Goal: Transaction & Acquisition: Obtain resource

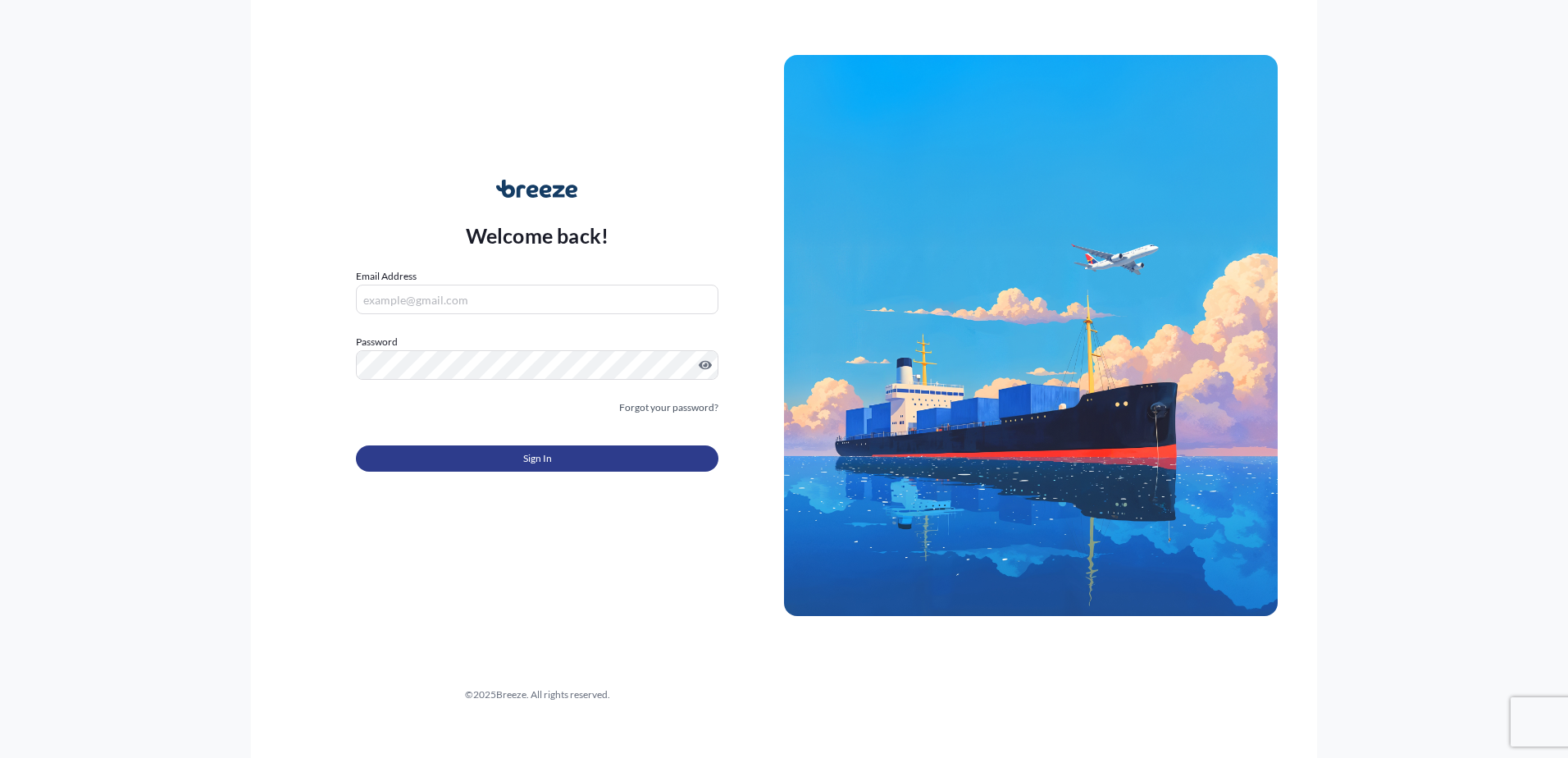
type input "[EMAIL_ADDRESS][DOMAIN_NAME]"
click at [539, 460] on span "Sign In" at bounding box center [537, 459] width 29 height 17
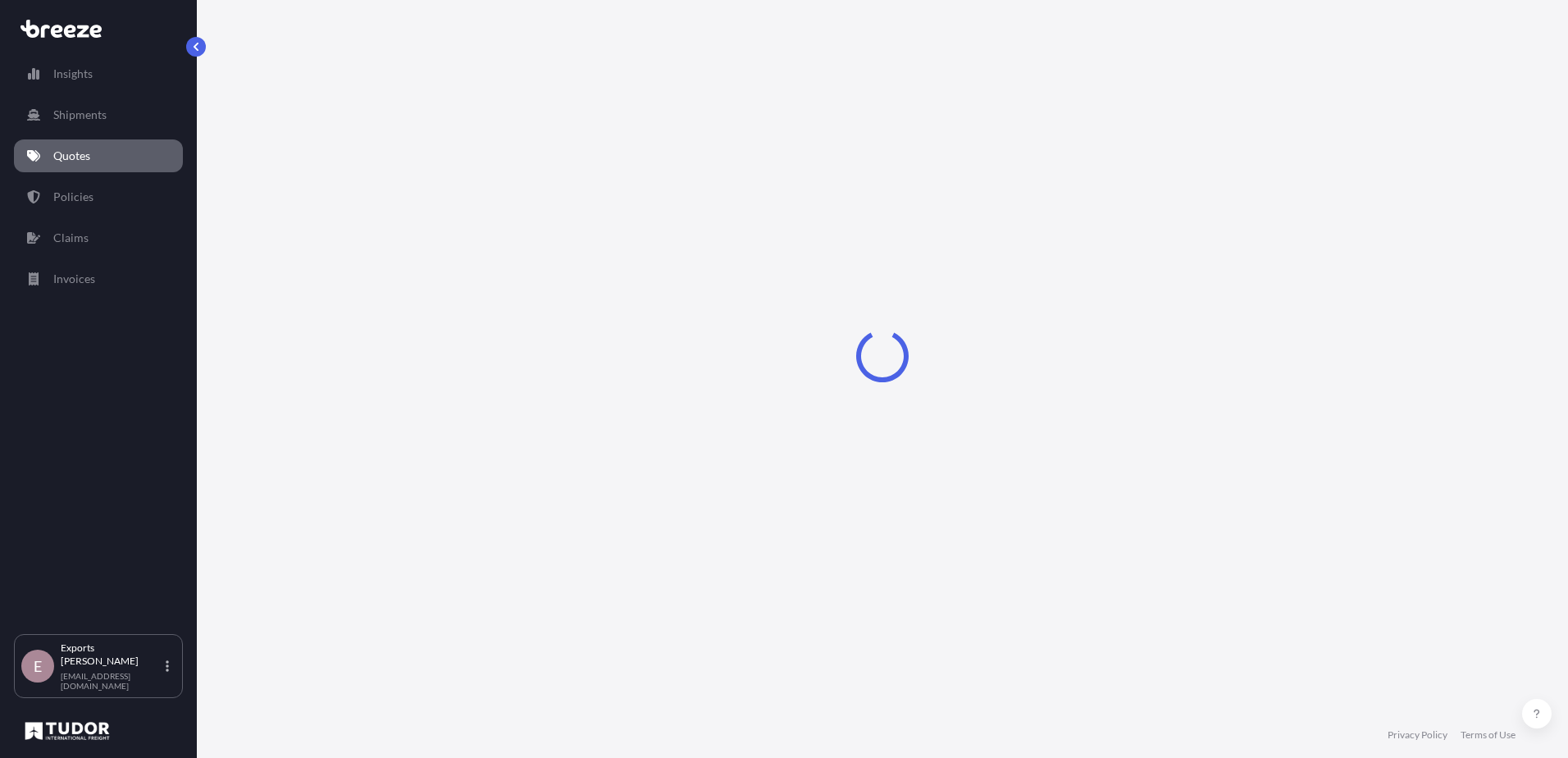
select select "Sea"
select select "1"
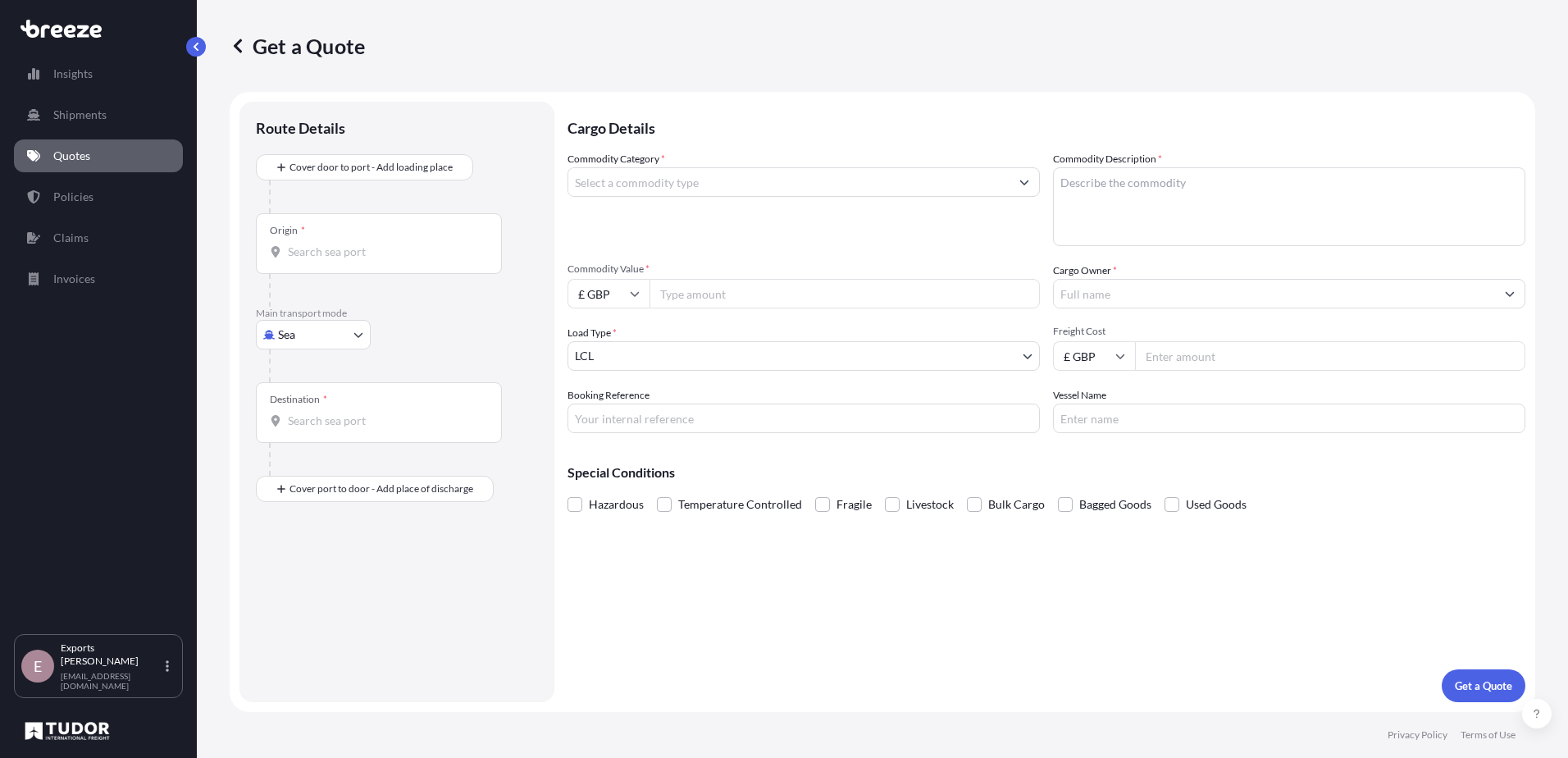
click at [331, 329] on body "Insights Shipments Quotes Policies Claims Invoices E Exports Tudor Freight [EMA…" at bounding box center [784, 379] width 1568 height 758
click at [328, 403] on div "Air" at bounding box center [313, 407] width 101 height 29
select select "Air"
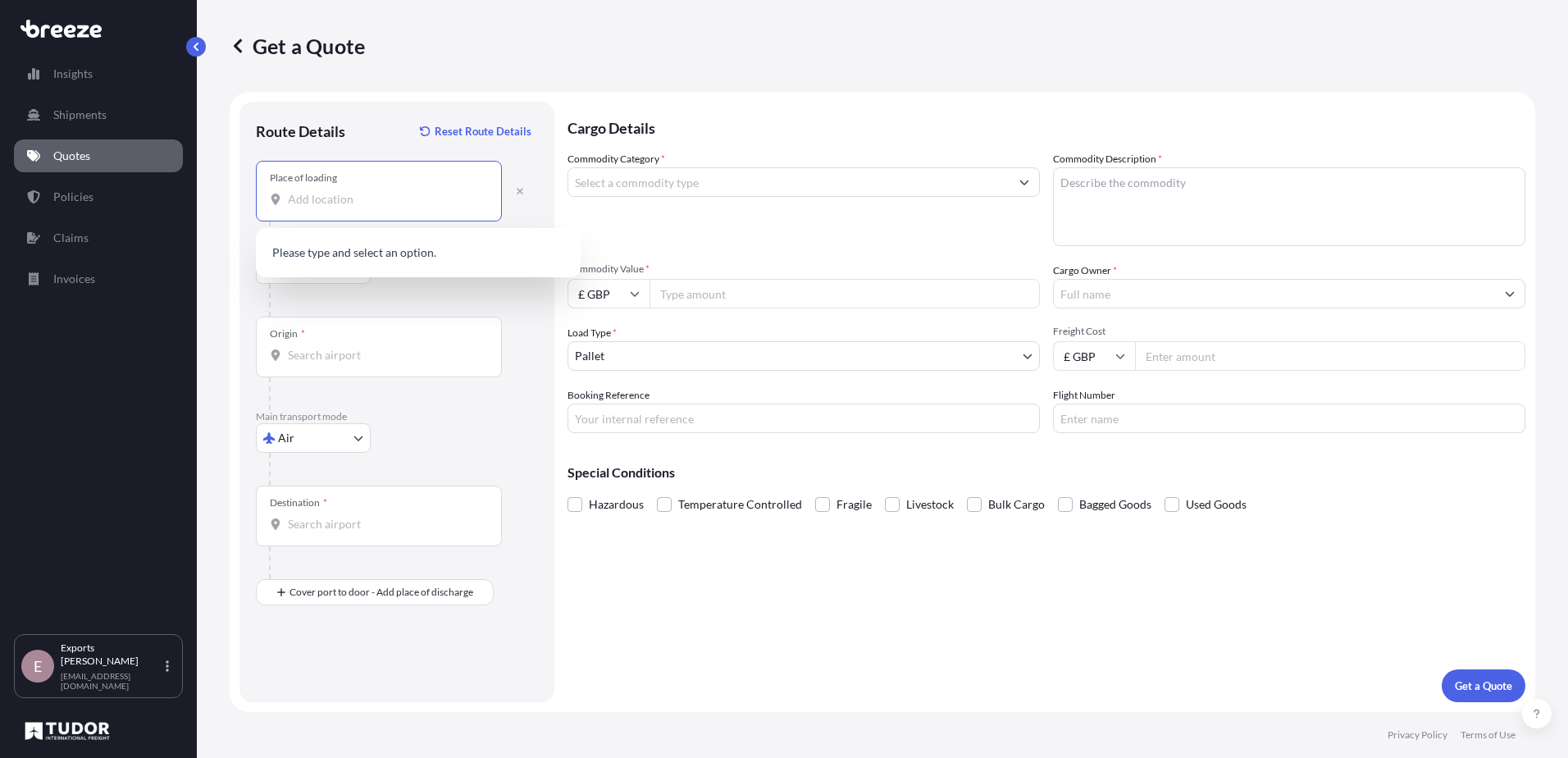
click at [357, 204] on input "Place of loading" at bounding box center [384, 199] width 193 height 17
click at [370, 244] on div "[STREET_ADDRESS]" at bounding box center [418, 254] width 311 height 40
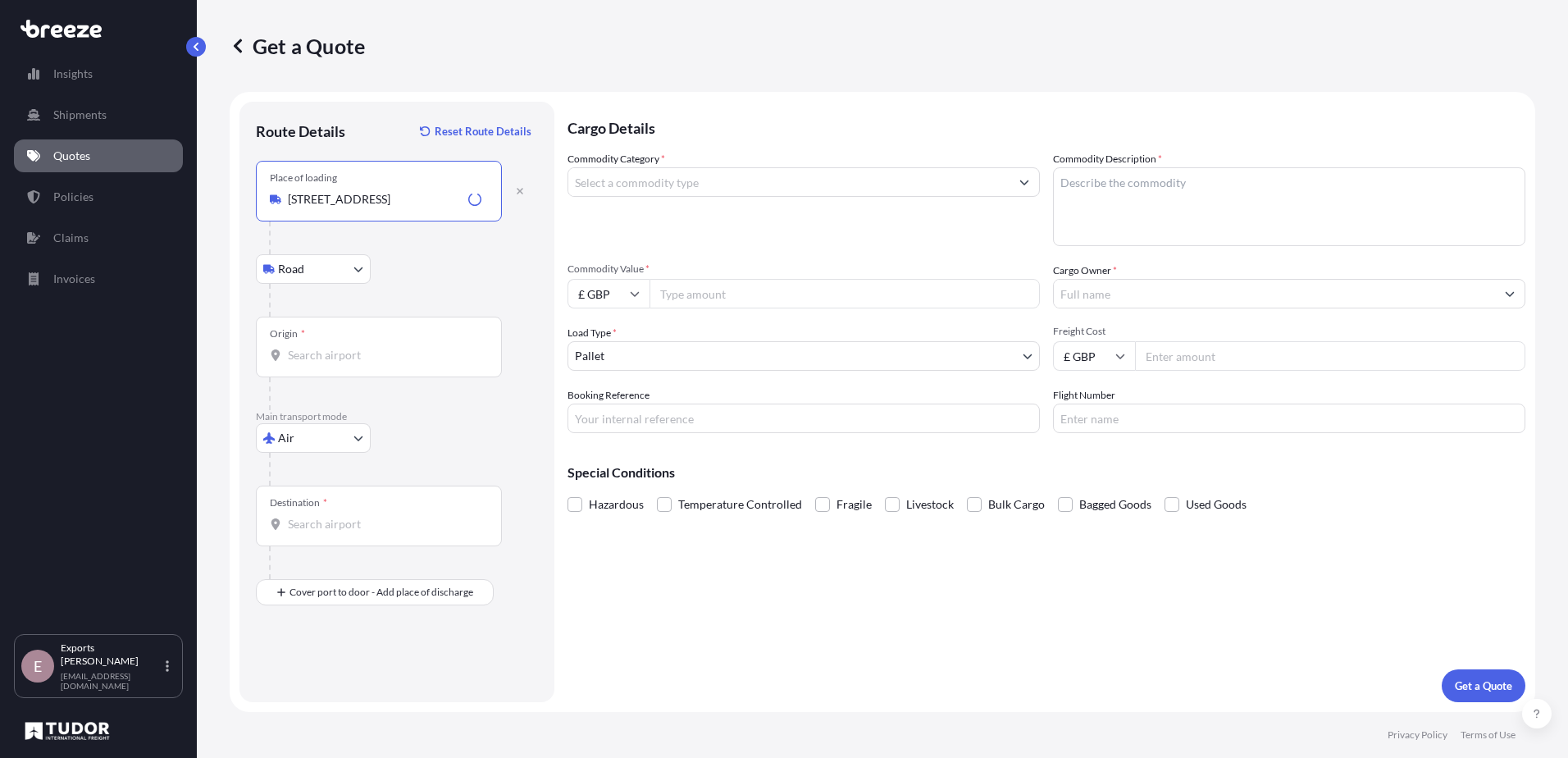
type input "[STREET_ADDRESS]"
click at [340, 347] on div "Origin *" at bounding box center [378, 347] width 246 height 61
click at [315, 357] on input "Origin *" at bounding box center [384, 355] width 193 height 17
click at [315, 355] on input "Origin *" at bounding box center [384, 355] width 193 height 17
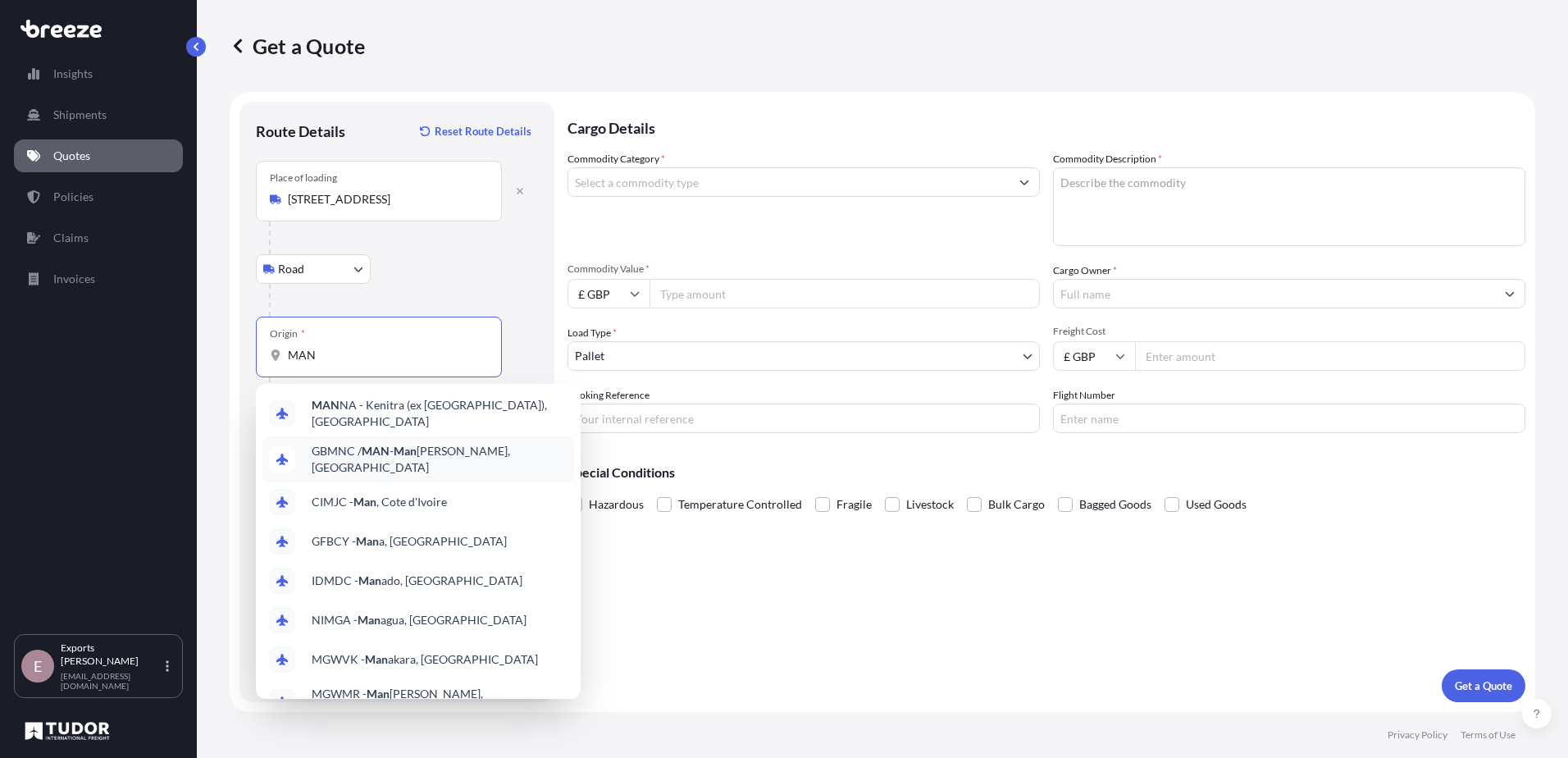
click at [456, 443] on span "GBMNC / MAN - Man [PERSON_NAME], [GEOGRAPHIC_DATA]" at bounding box center [439, 459] width 256 height 33
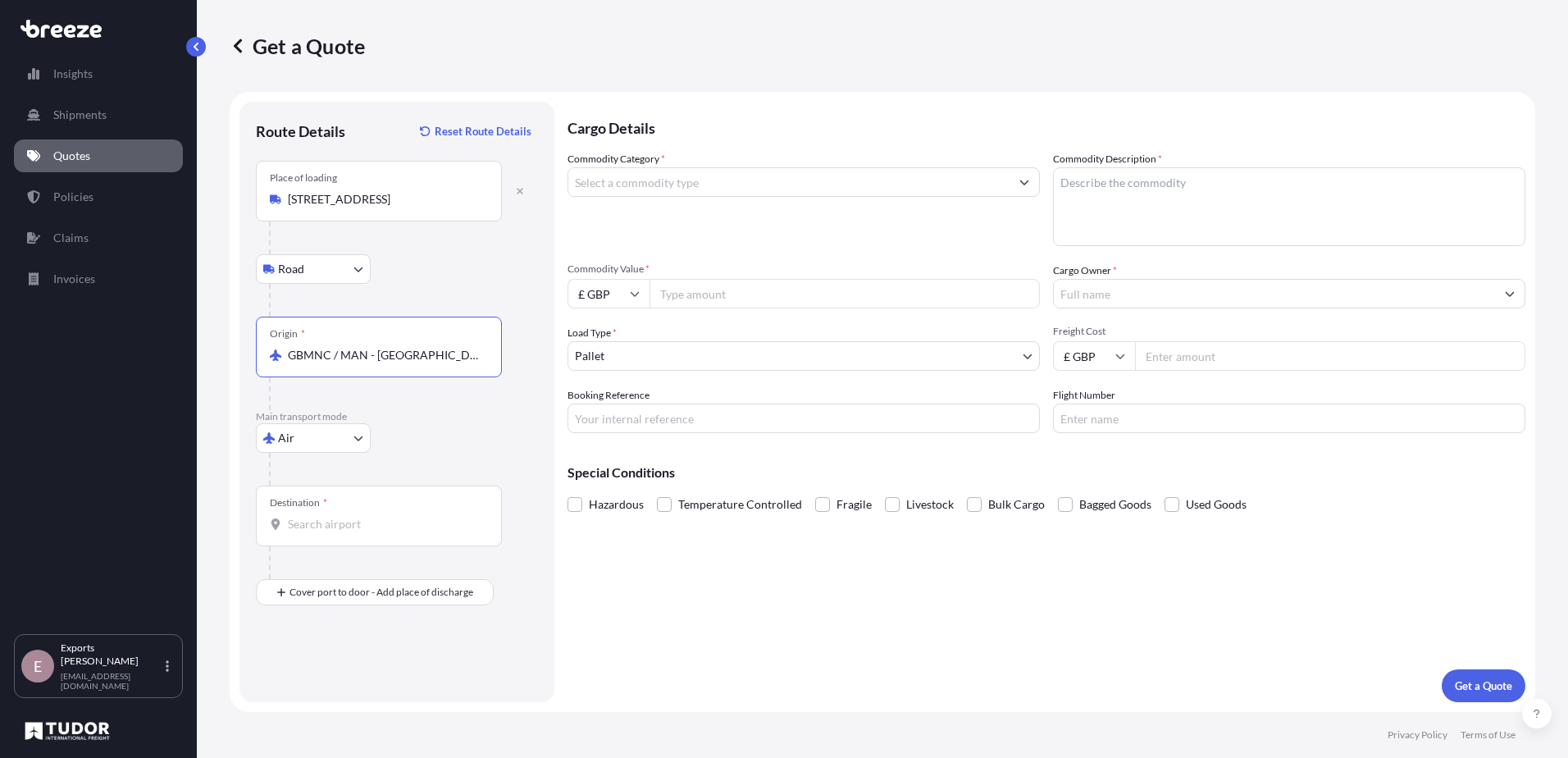
type input "GBMNC / MAN - [GEOGRAPHIC_DATA], [GEOGRAPHIC_DATA]"
click at [373, 517] on input "Destination *" at bounding box center [384, 524] width 193 height 17
click at [390, 587] on span "QA DOH - Doh a, [GEOGRAPHIC_DATA]" at bounding box center [409, 579] width 197 height 17
type input "QADOH - [GEOGRAPHIC_DATA], [GEOGRAPHIC_DATA]"
click at [750, 176] on input "Commodity Category *" at bounding box center [788, 182] width 441 height 29
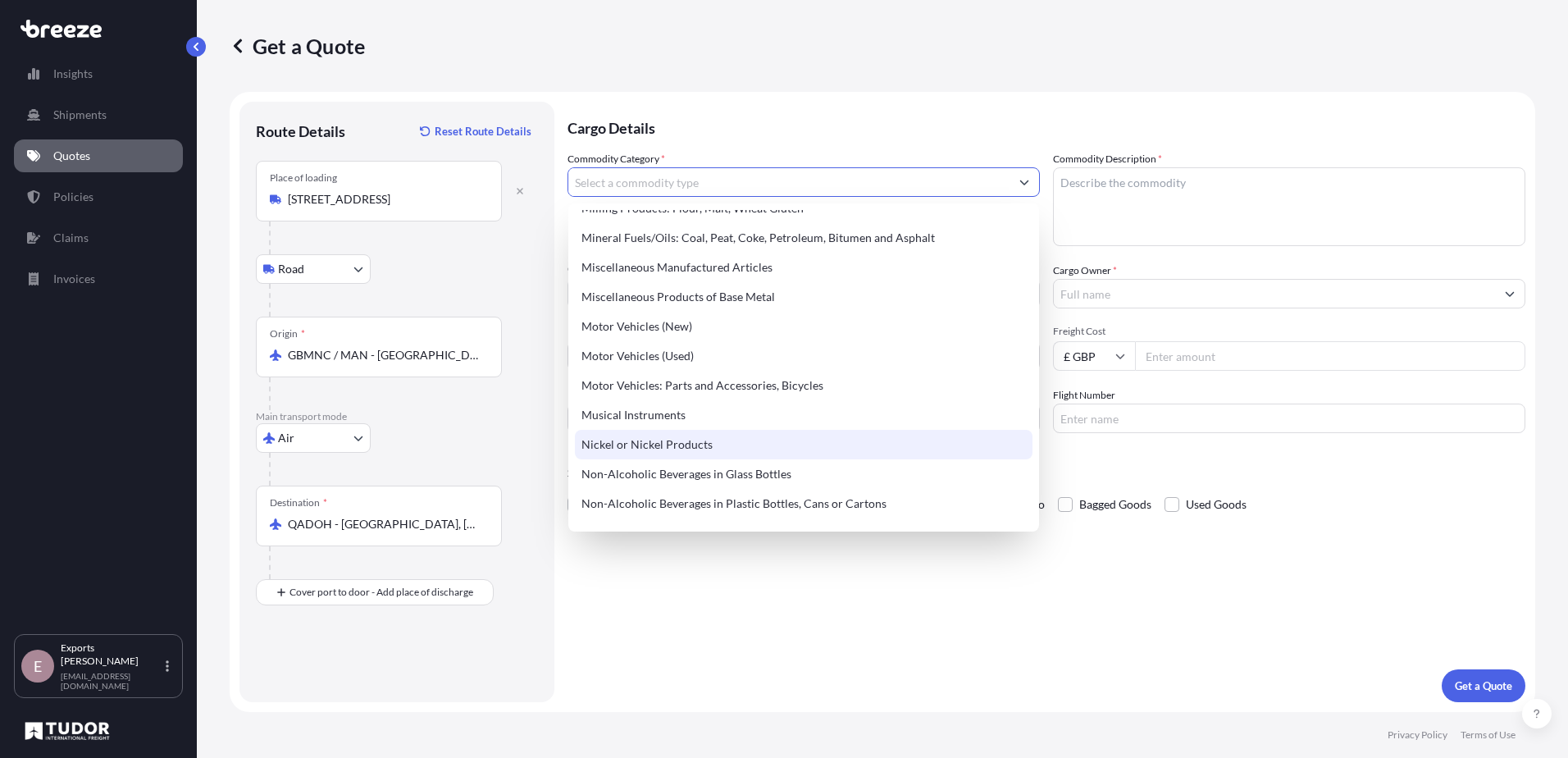
scroll to position [2180, 0]
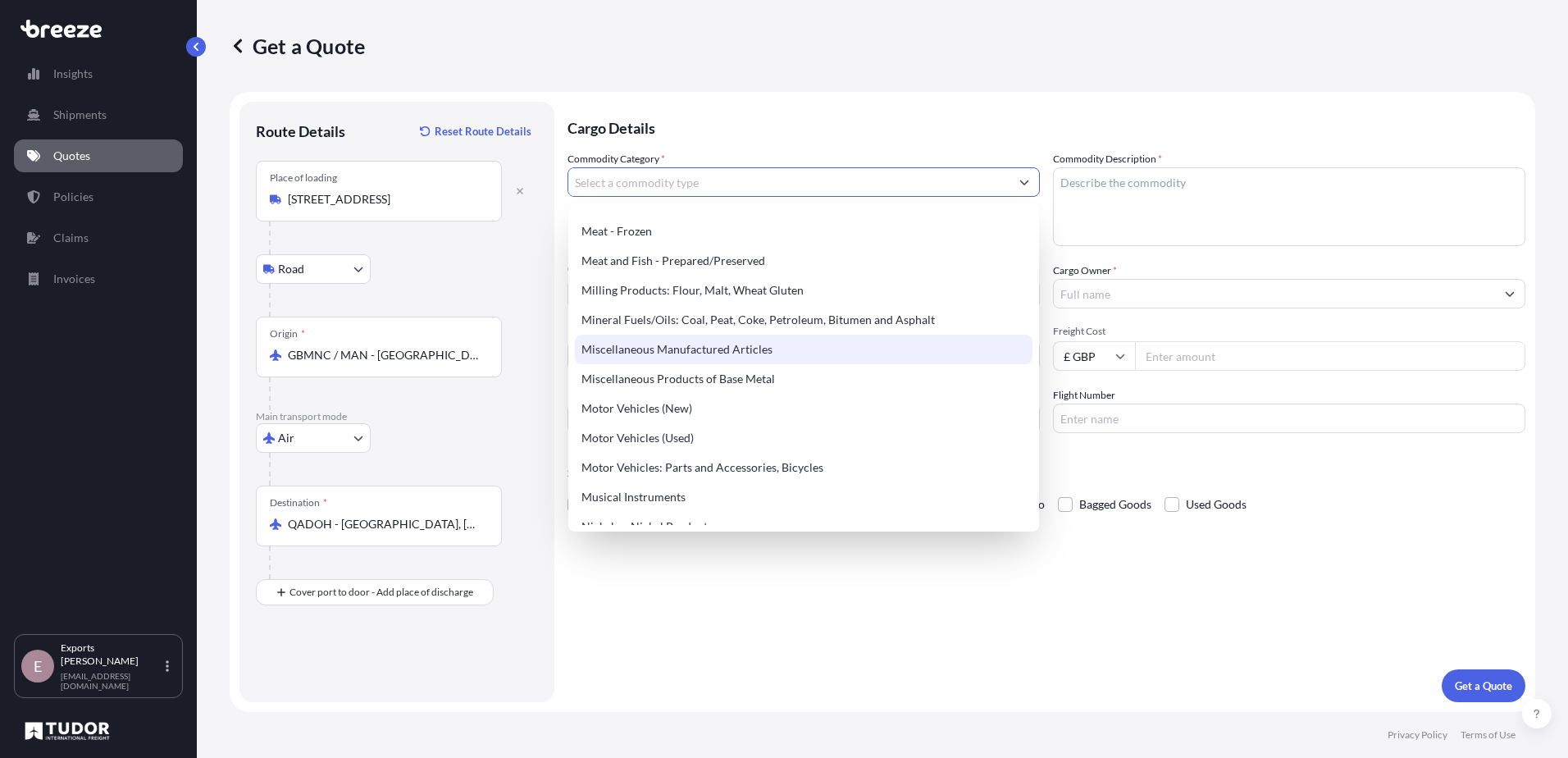
click at [765, 361] on div "Miscellaneous Manufactured Articles" at bounding box center [803, 349] width 458 height 29
type input "Miscellaneous Manufactured Articles"
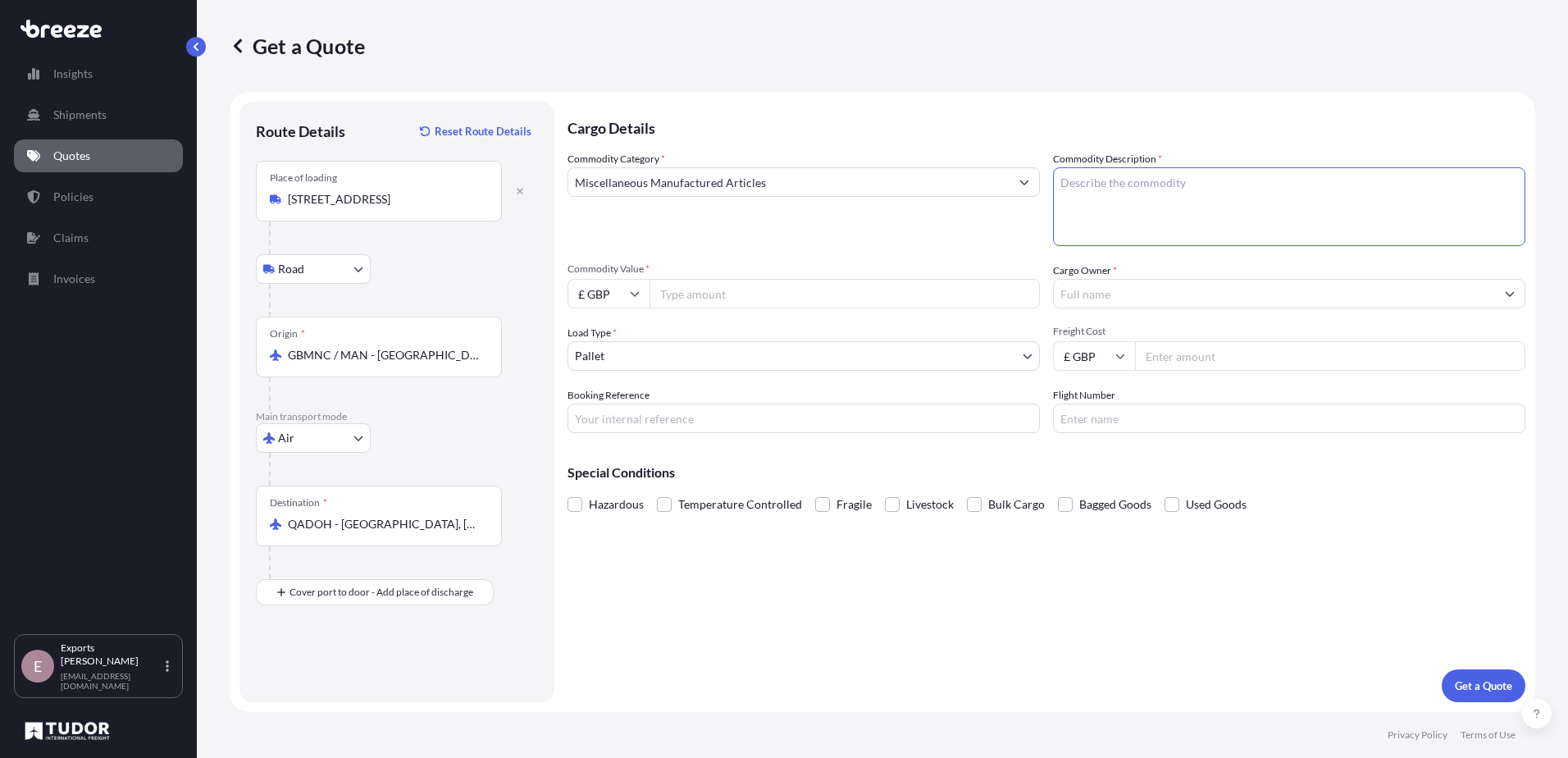
click at [1140, 205] on textarea "Commodity Description *" at bounding box center [1289, 206] width 473 height 79
click at [1107, 195] on textarea "Commodity Description *" at bounding box center [1289, 206] width 473 height 79
type textarea "PROTEIN POUCHES"
click at [828, 294] on input "Commodity Value *" at bounding box center [845, 293] width 391 height 29
click at [622, 300] on input "£ GBP" at bounding box center [609, 293] width 82 height 29
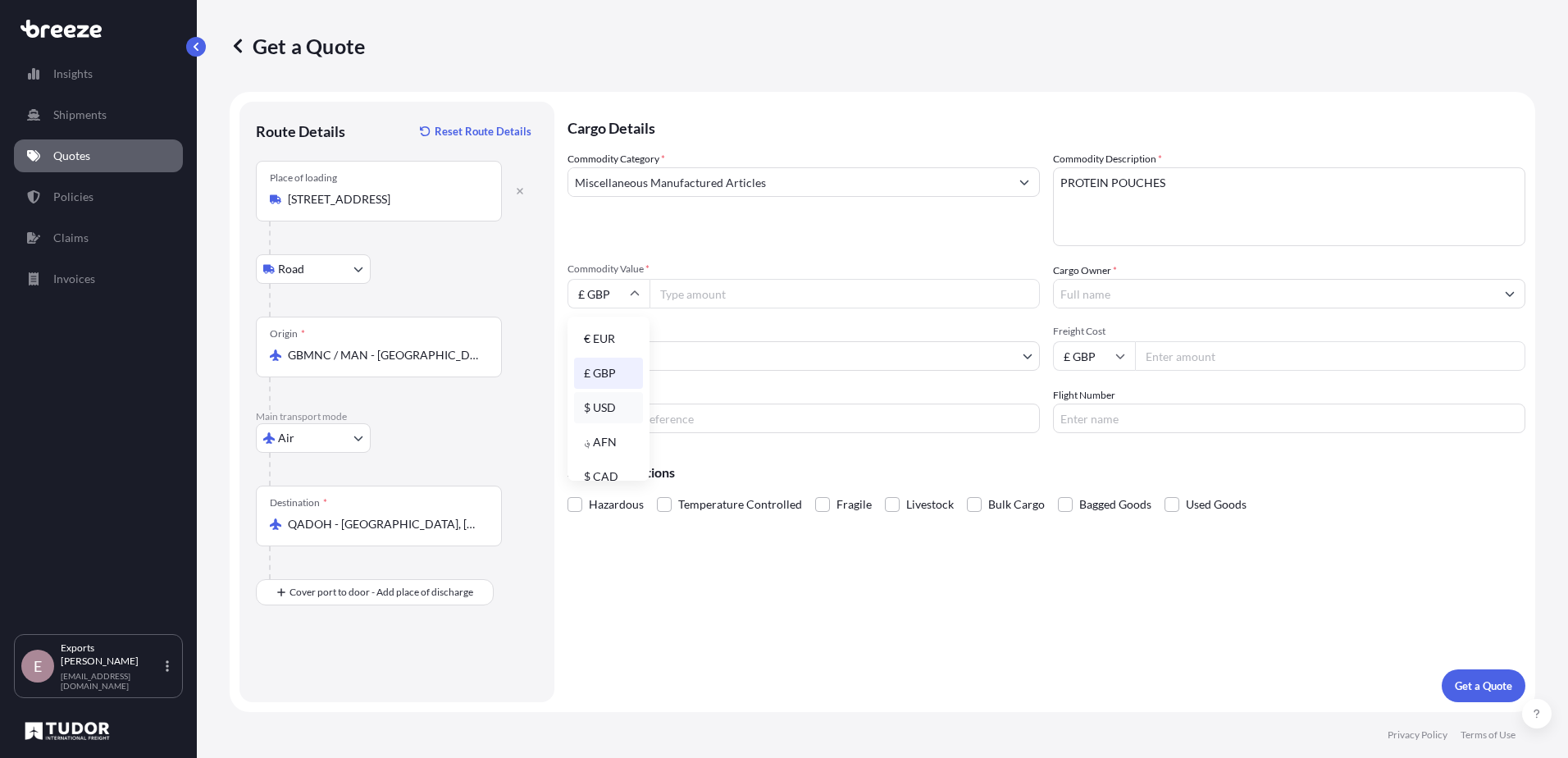
drag, startPoint x: 611, startPoint y: 418, endPoint x: 651, endPoint y: 379, distance: 55.9
click at [611, 417] on div "$ USD" at bounding box center [609, 408] width 69 height 31
type input "$ USD"
click at [695, 301] on input "Commodity Value *" at bounding box center [845, 293] width 391 height 29
type input "44149.27"
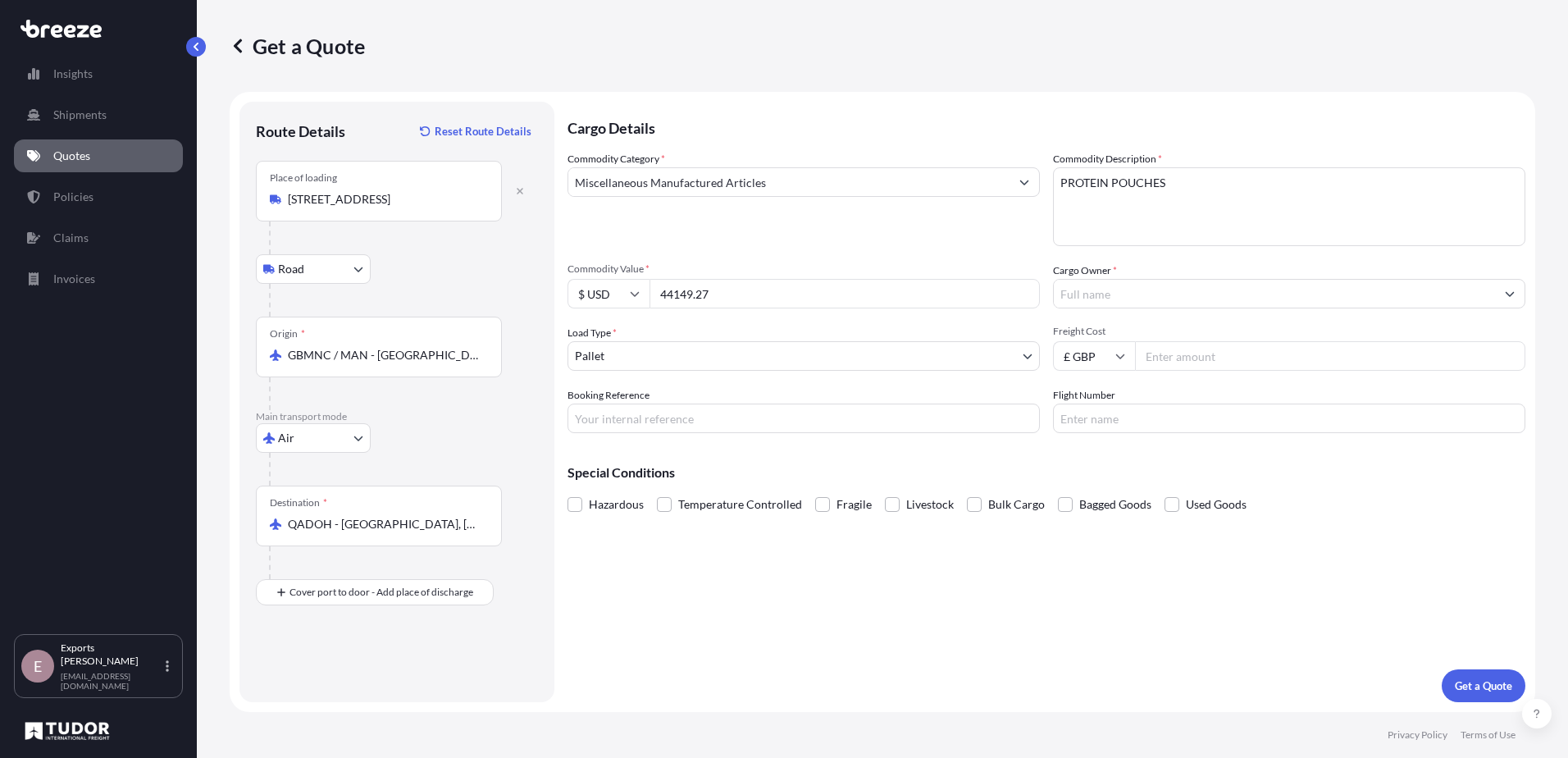
click at [1114, 293] on input "Cargo Owner *" at bounding box center [1274, 293] width 441 height 29
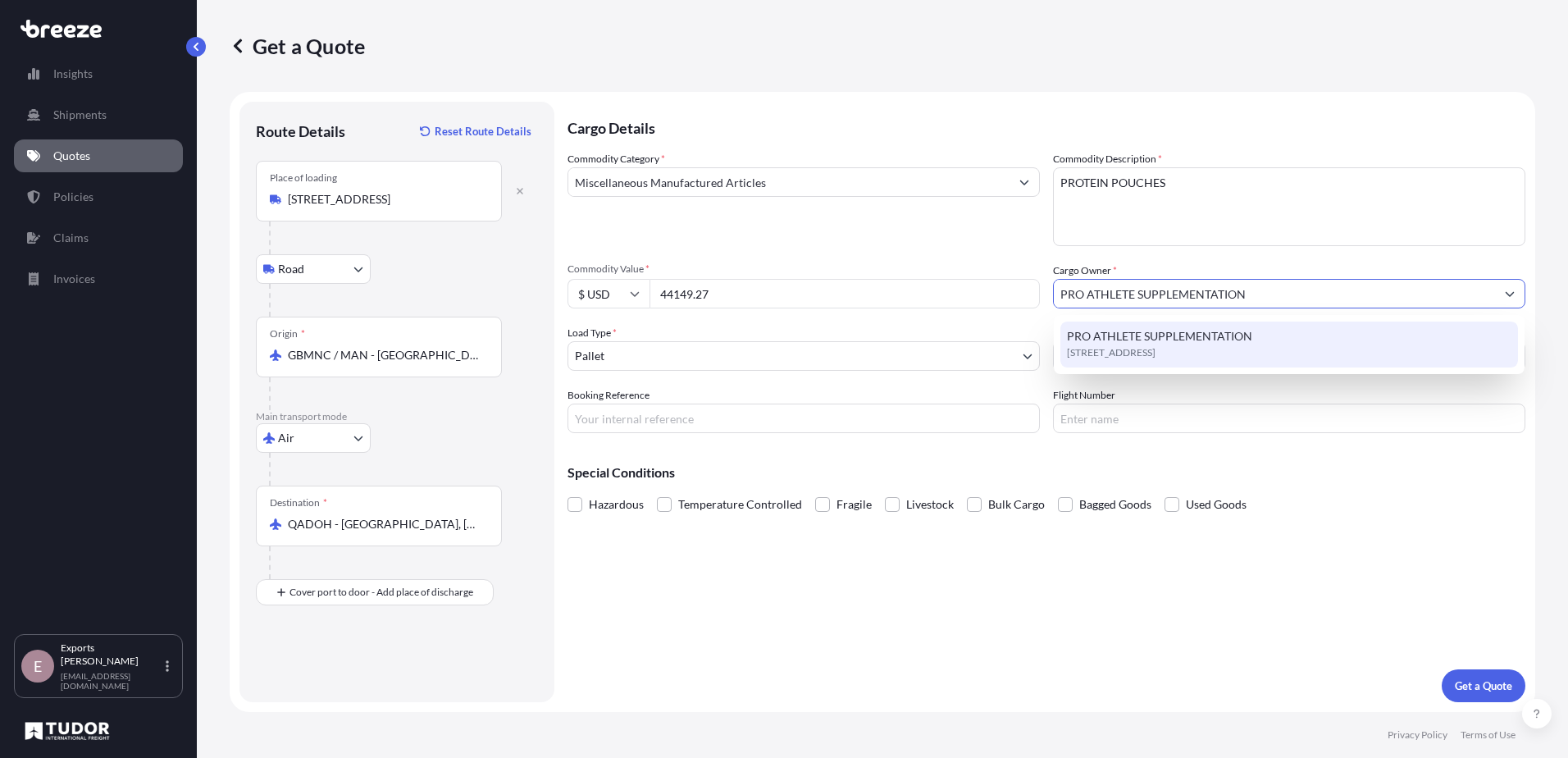
click at [1155, 360] on span "[STREET_ADDRESS]" at bounding box center [1111, 353] width 88 height 17
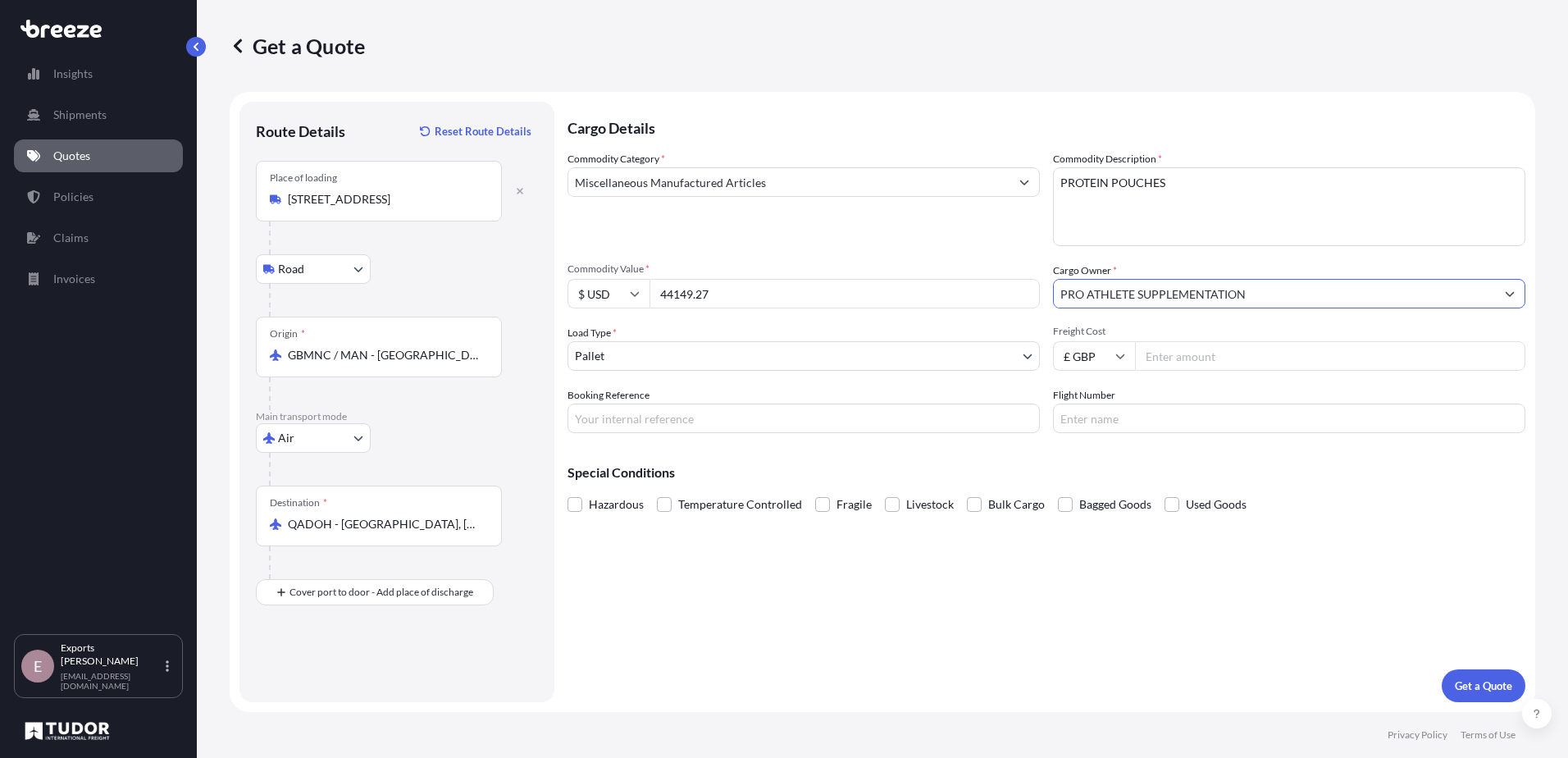
type input "PRO ATHLETE SUPPLEMENTATION"
click at [1206, 360] on input "Freight Cost" at bounding box center [1330, 356] width 391 height 29
type input "1930"
click at [839, 419] on input "Booking Reference" at bounding box center [804, 418] width 473 height 29
type input "176268"
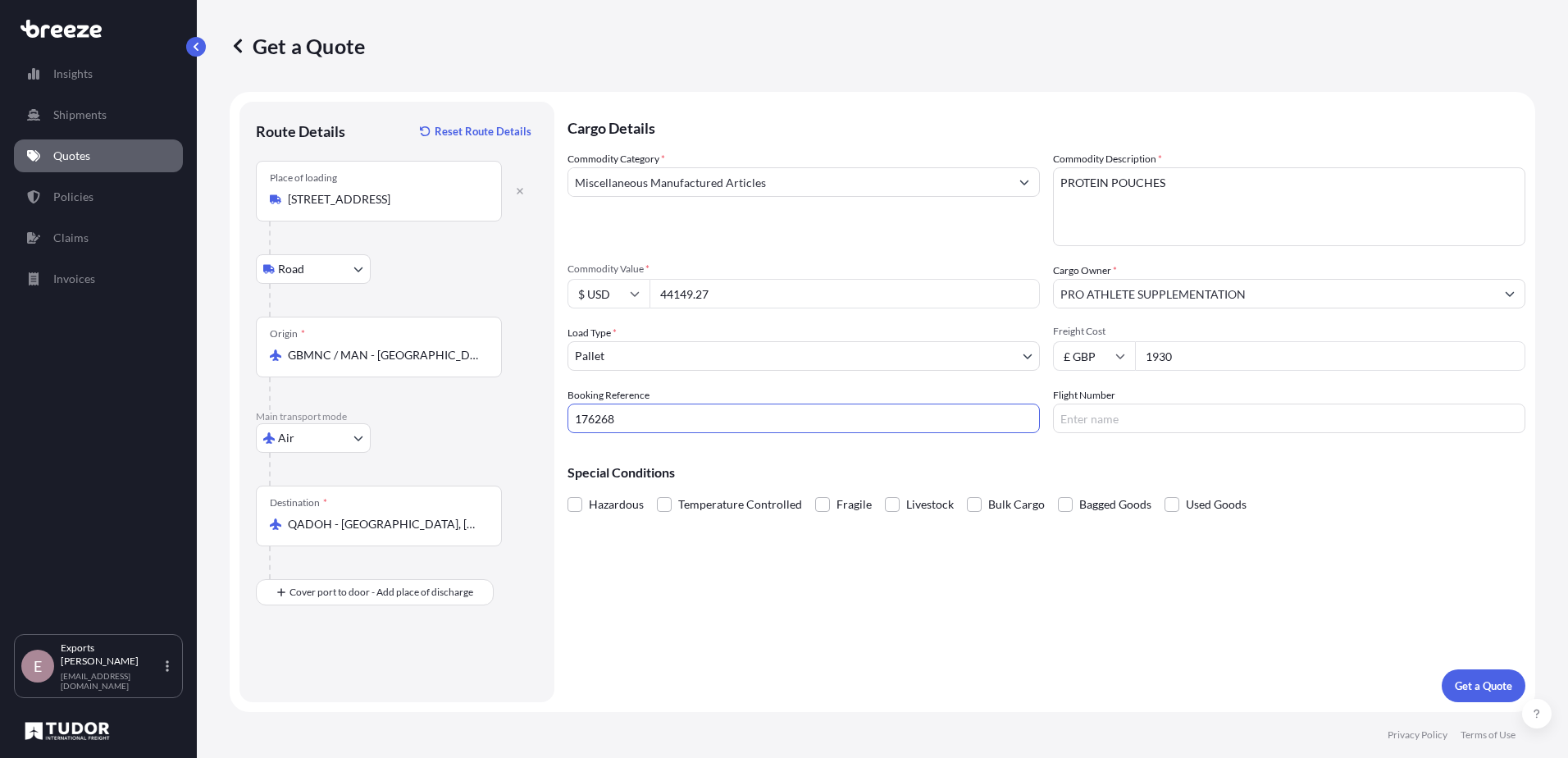
click at [1079, 427] on input "Flight Number" at bounding box center [1289, 418] width 473 height 29
click at [1124, 414] on input "Flight Number" at bounding box center [1289, 418] width 473 height 29
type input "3947"
click at [1470, 676] on button "Get a Quote" at bounding box center [1483, 686] width 84 height 33
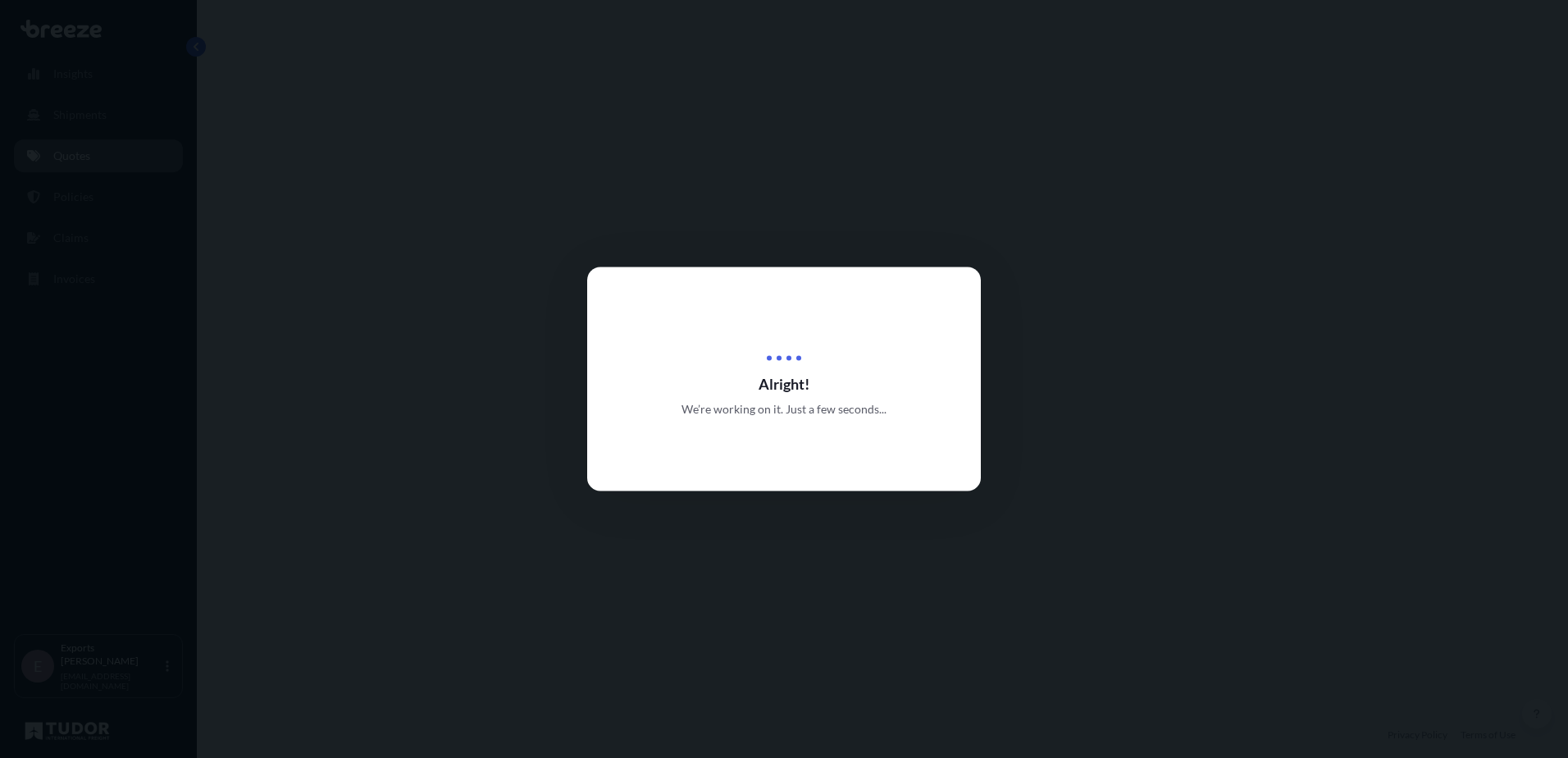
select select "Road"
select select "Air"
select select "1"
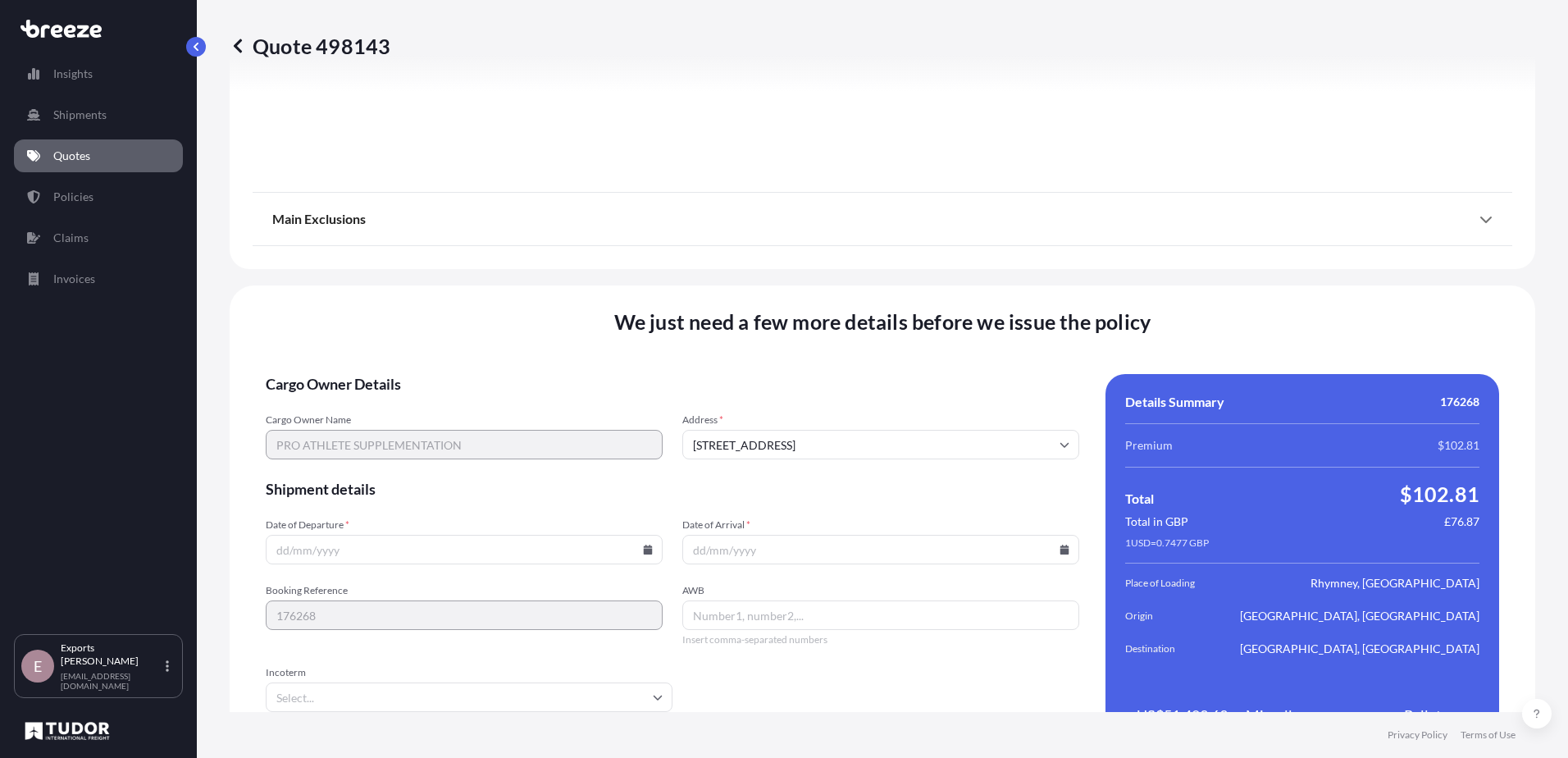
scroll to position [1978, 0]
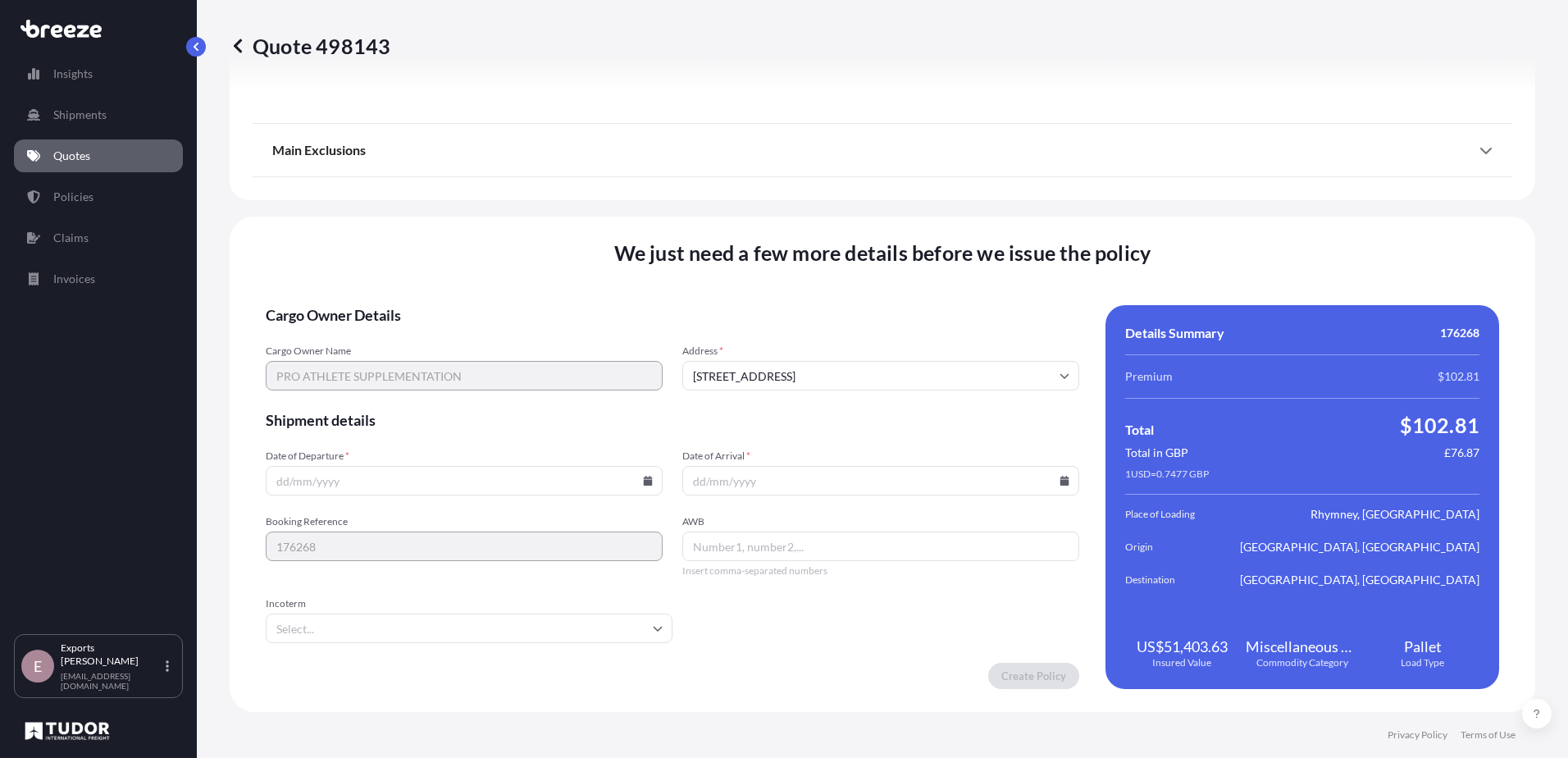
click at [790, 475] on input "Date of Arrival *" at bounding box center [881, 480] width 397 height 29
click at [645, 477] on icon at bounding box center [647, 480] width 10 height 10
click at [460, 274] on button "4" at bounding box center [463, 273] width 26 height 26
type input "[DATE]"
click at [1060, 481] on icon at bounding box center [1064, 480] width 9 height 10
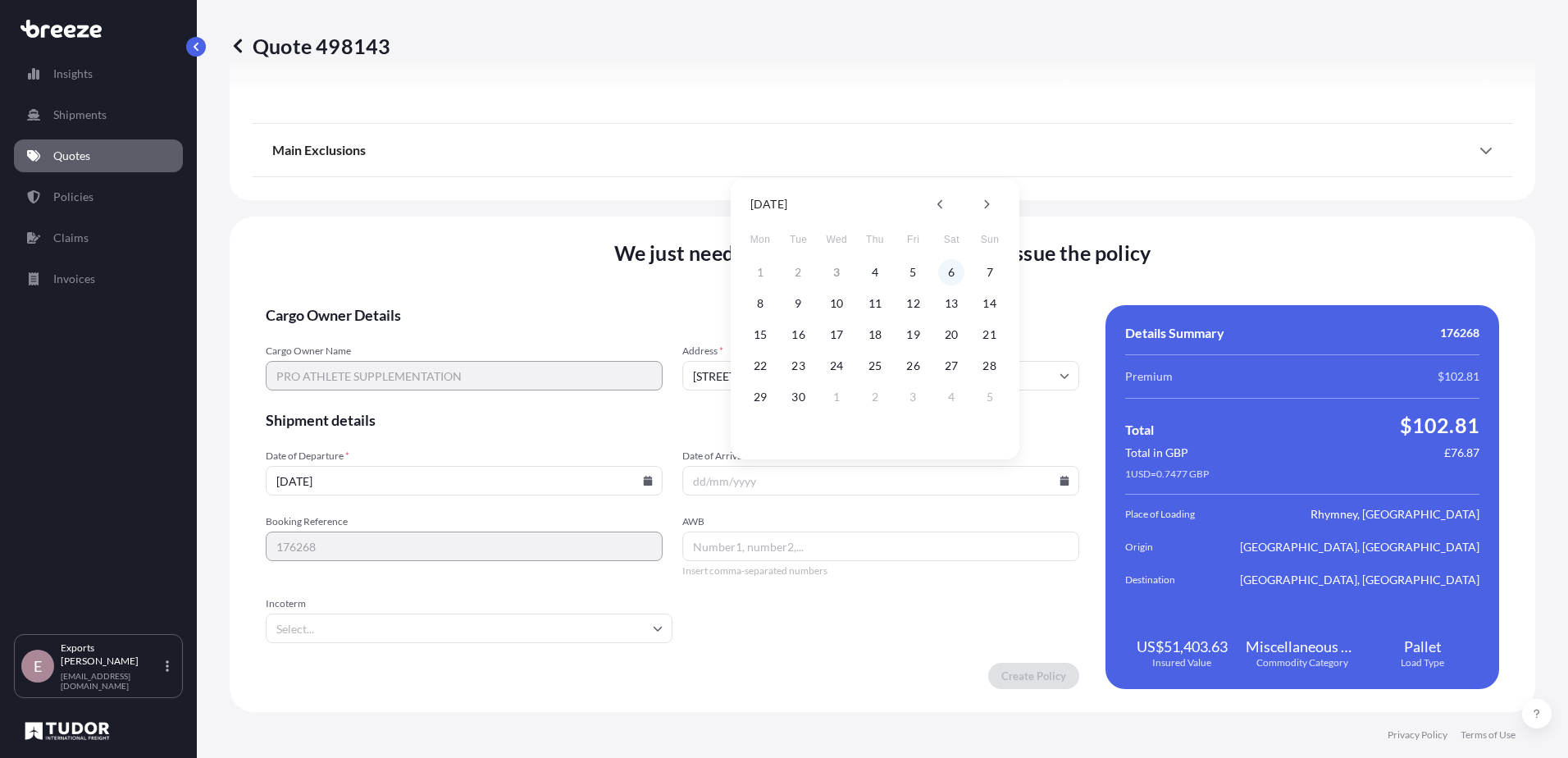
click at [954, 274] on button "6" at bounding box center [952, 273] width 26 height 26
type input "[DATE]"
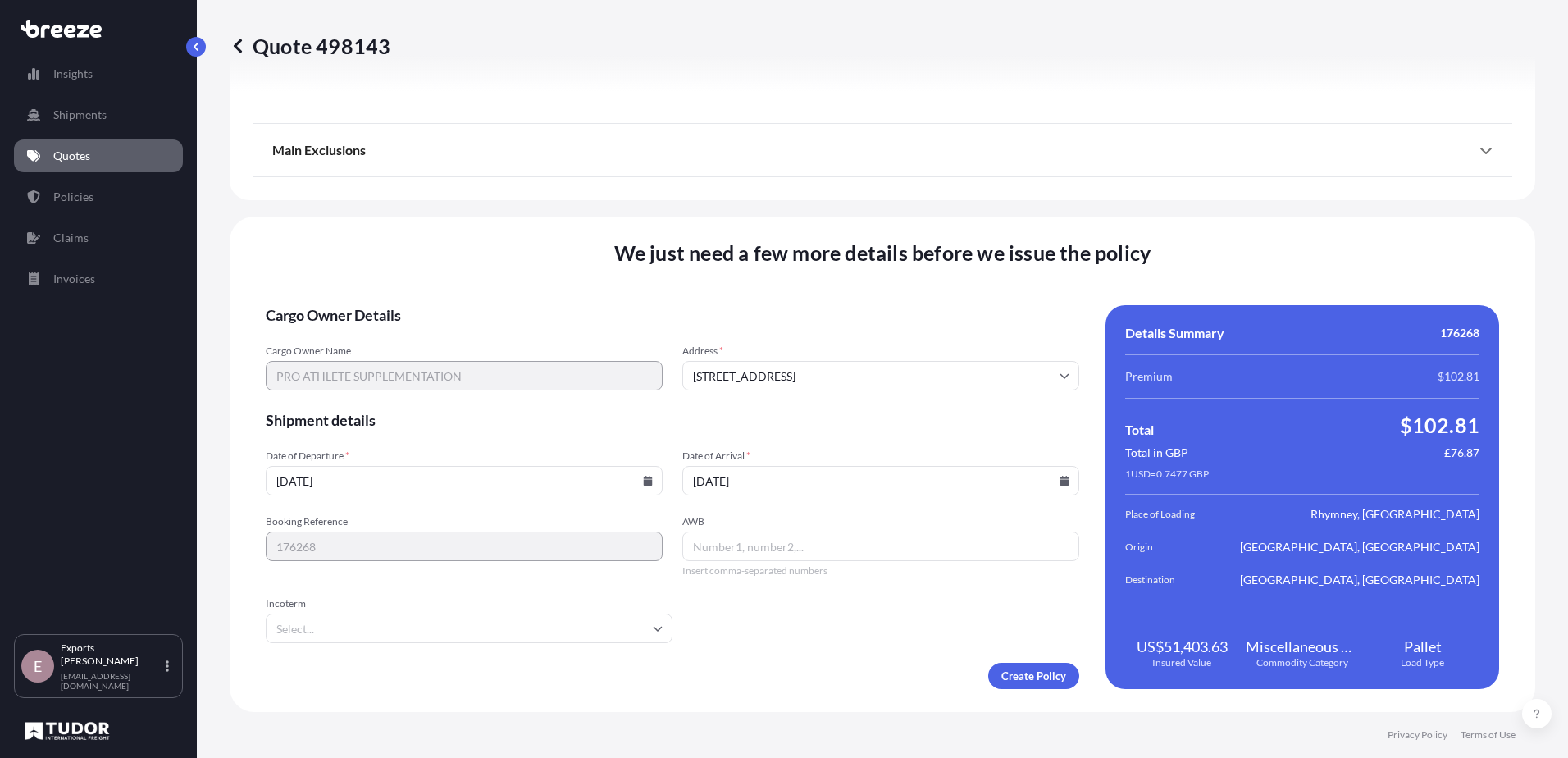
click at [781, 552] on input "AWB" at bounding box center [881, 546] width 397 height 29
type input "125,16824290"
click at [530, 627] on input "Incoterm" at bounding box center [468, 628] width 407 height 29
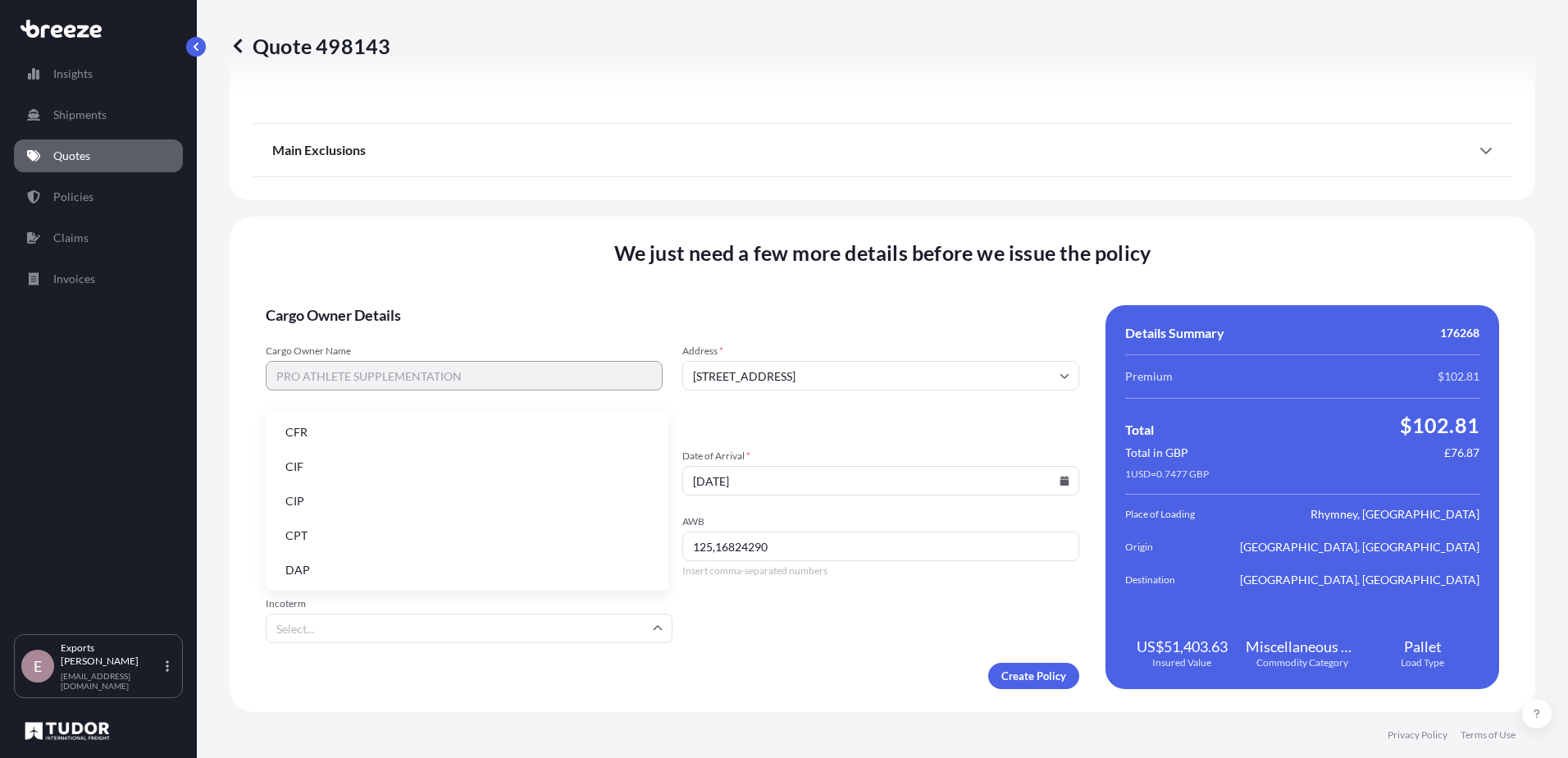
click at [338, 439] on li "CFR" at bounding box center [467, 432] width 390 height 31
click at [616, 627] on input "CFR" at bounding box center [468, 628] width 407 height 29
click at [399, 472] on li "CIF" at bounding box center [467, 466] width 390 height 31
type input "CIF"
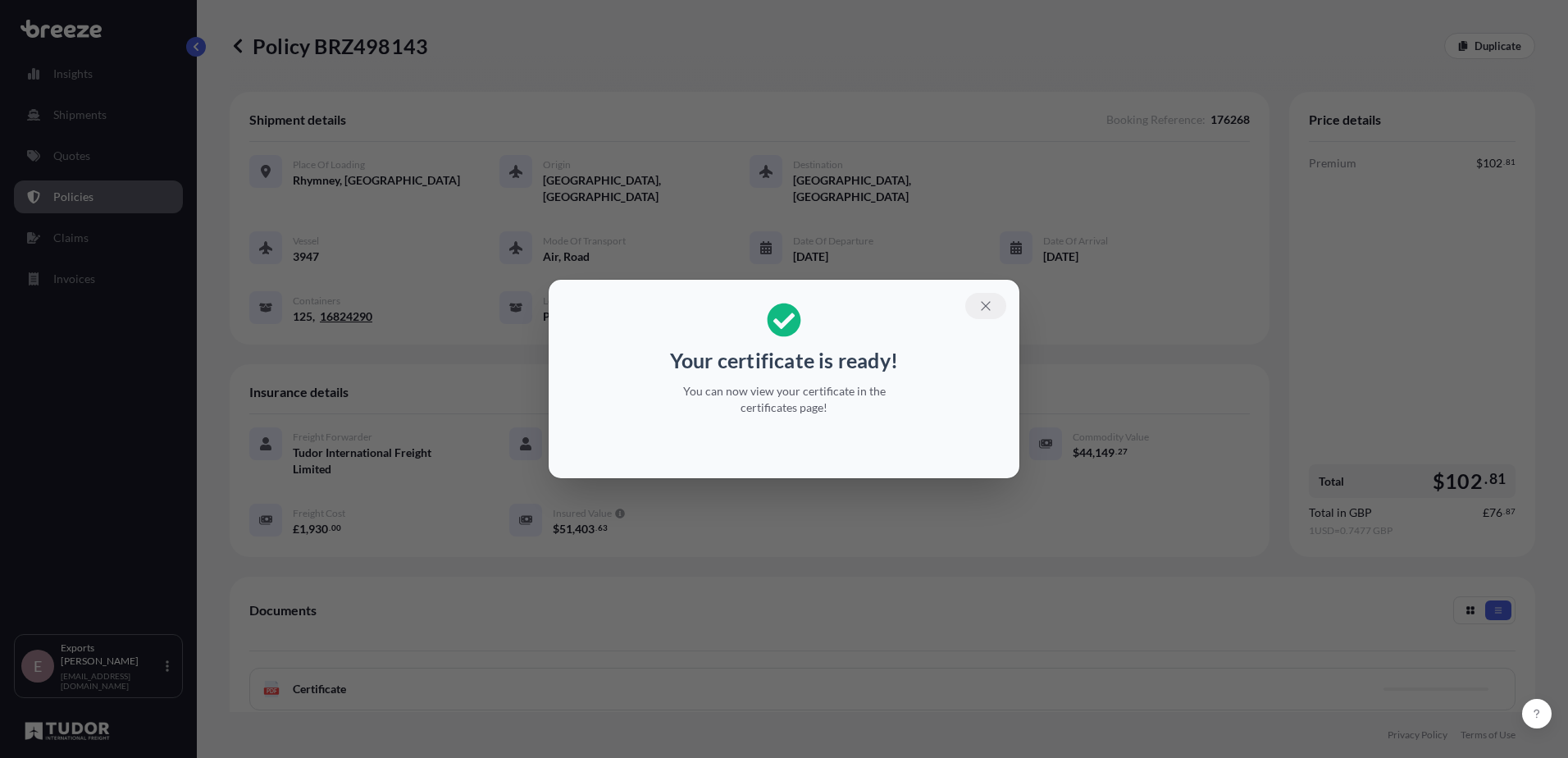
click at [993, 304] on button "button" at bounding box center [986, 306] width 41 height 26
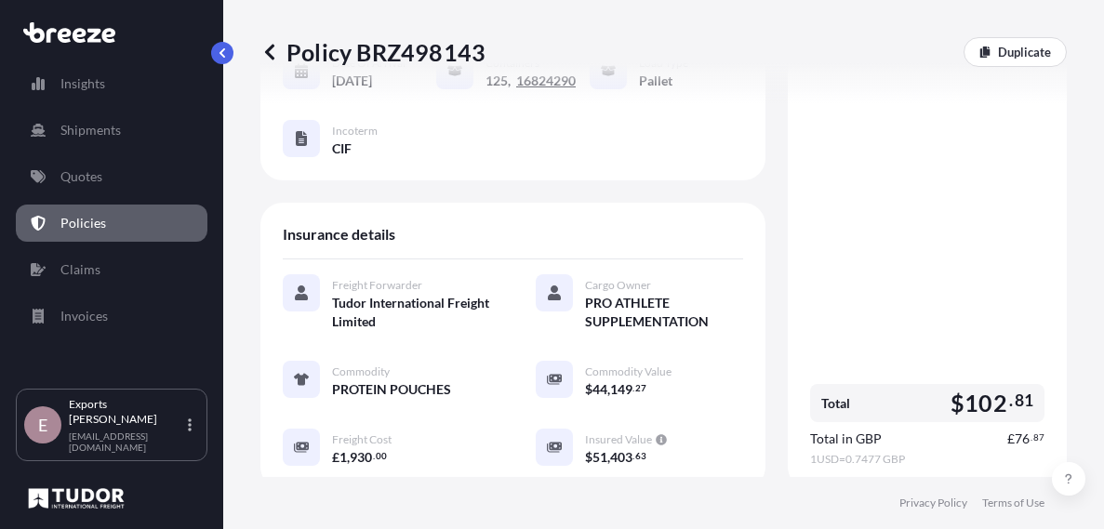
scroll to position [259, 0]
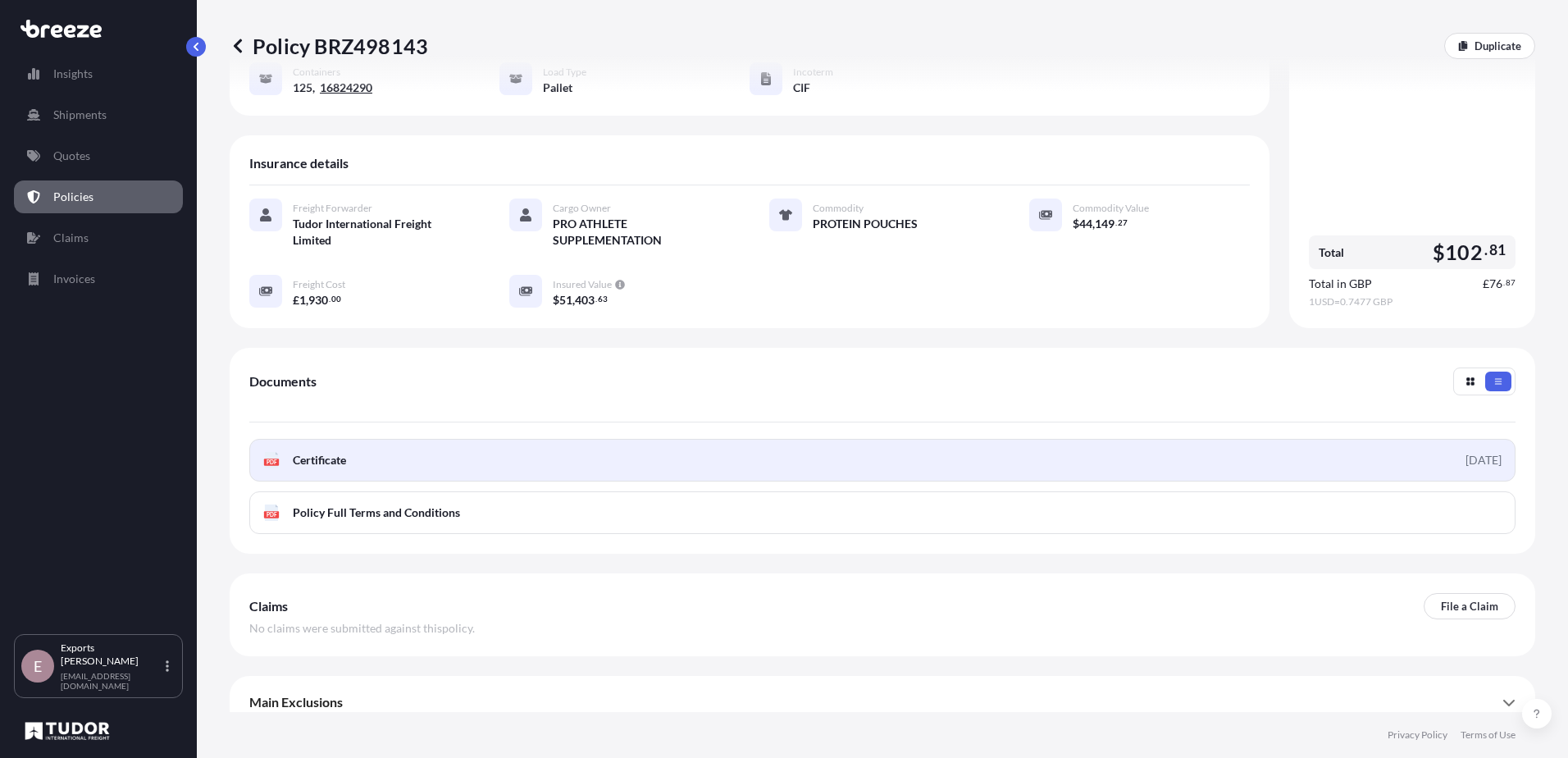
click at [419, 439] on link "PDF Certificate [DATE]" at bounding box center [883, 461] width 1266 height 42
